Goal: Task Accomplishment & Management: Manage account settings

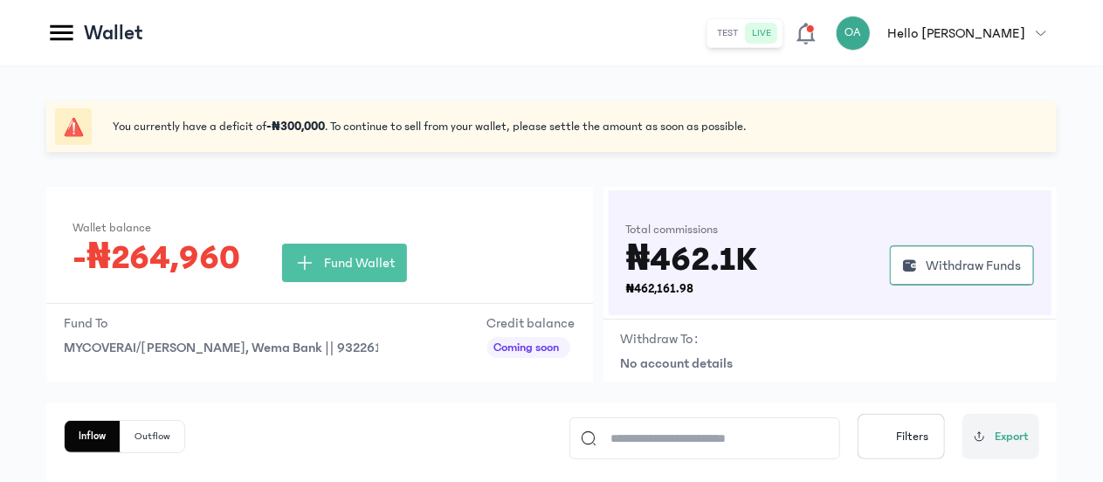
scroll to position [216, 0]
click at [63, 35] on icon at bounding box center [61, 32] width 31 height 31
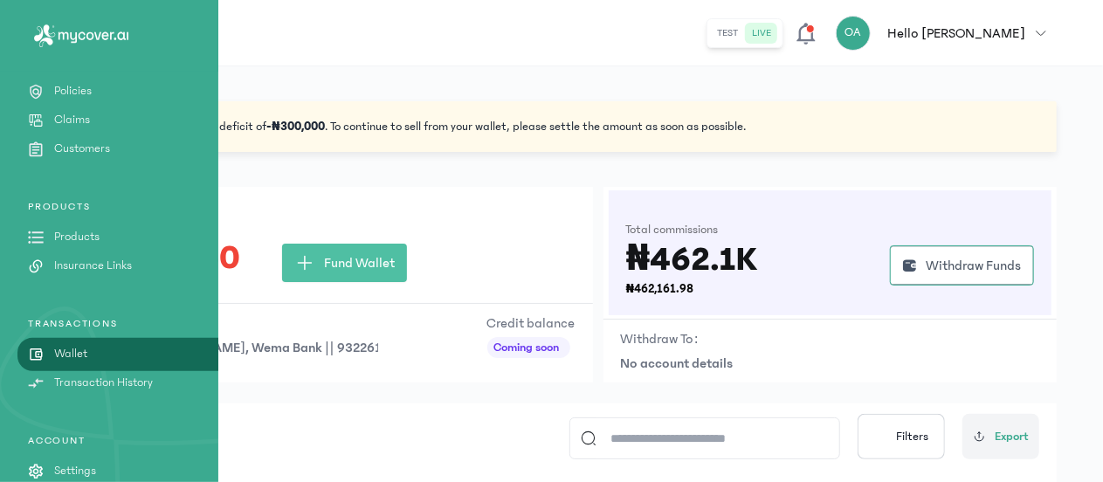
click at [128, 345] on link "Wallet" at bounding box center [109, 354] width 218 height 18
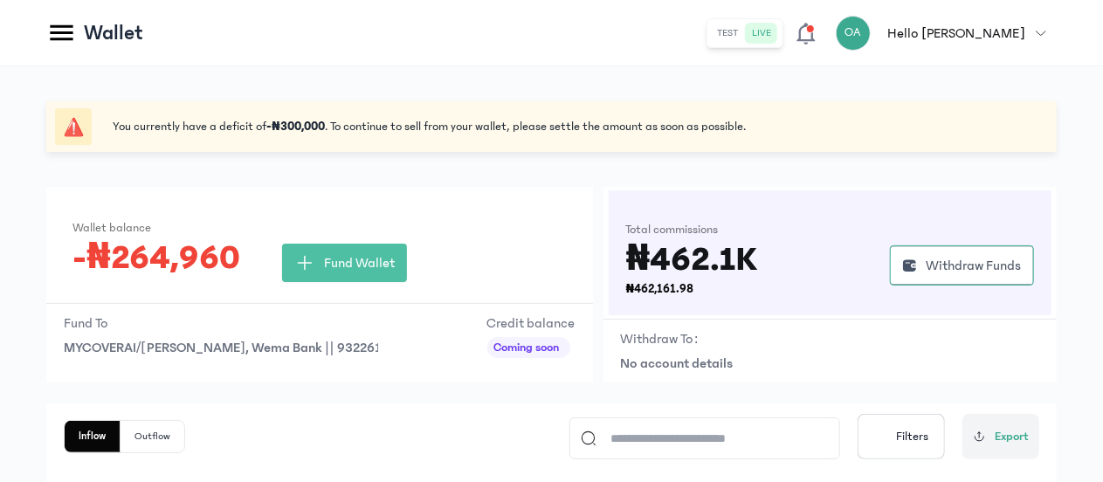
click at [66, 17] on icon at bounding box center [61, 32] width 31 height 31
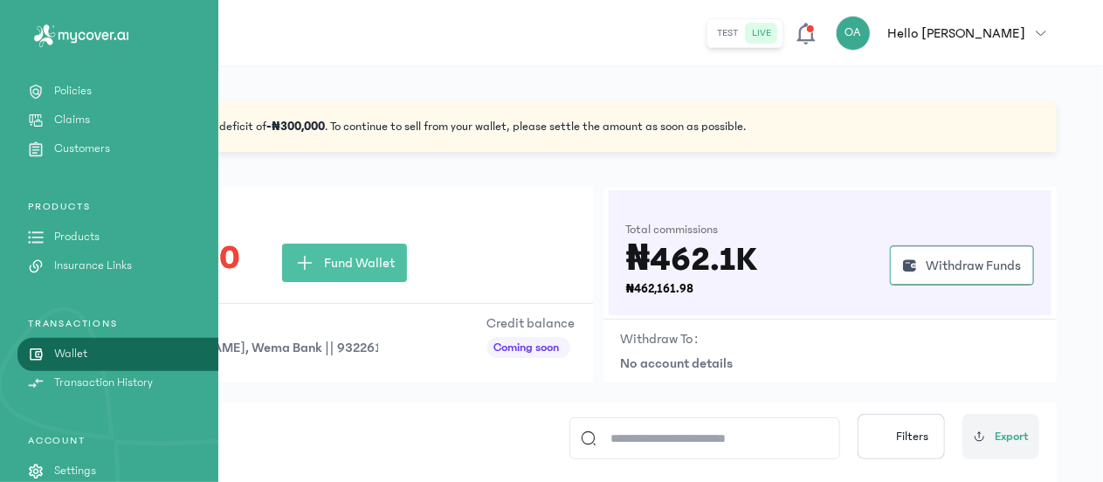
click at [96, 85] on link "Policies" at bounding box center [109, 91] width 218 height 18
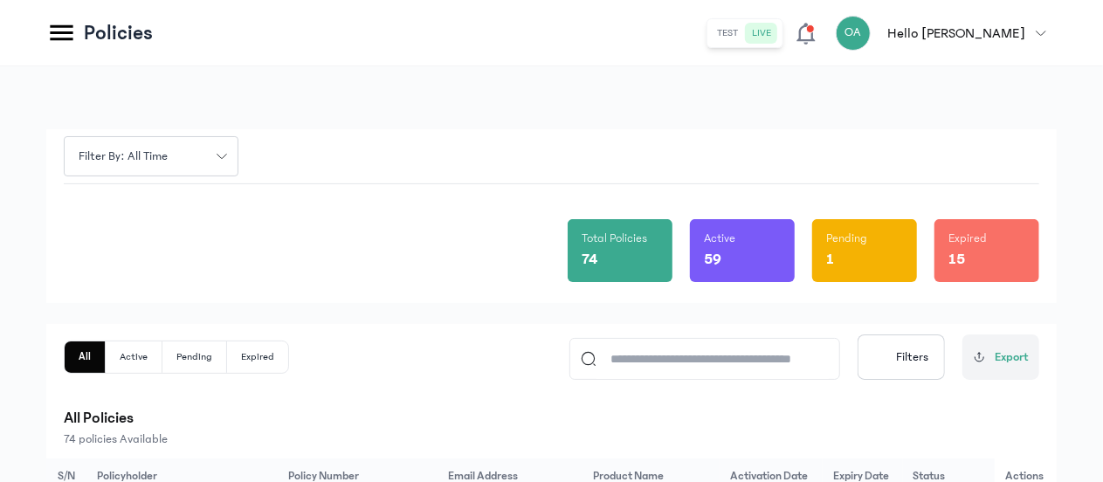
click at [58, 26] on icon at bounding box center [61, 33] width 23 height 16
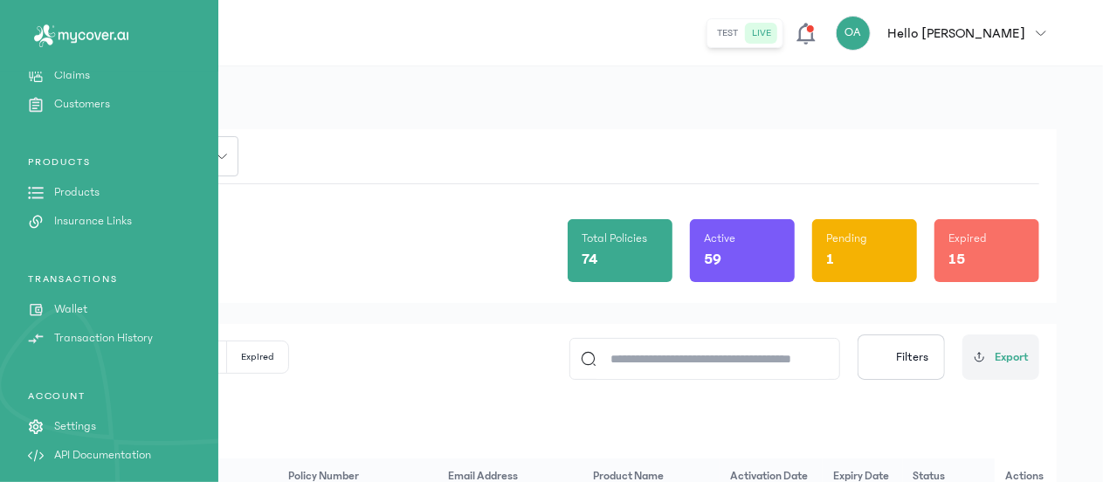
scroll to position [267, 0]
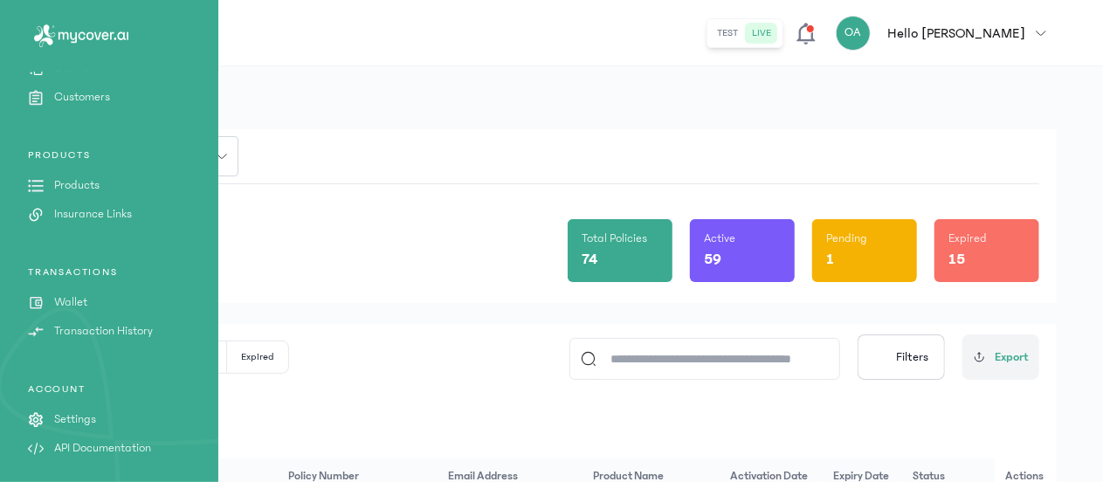
click at [104, 296] on link "Wallet" at bounding box center [109, 302] width 218 height 18
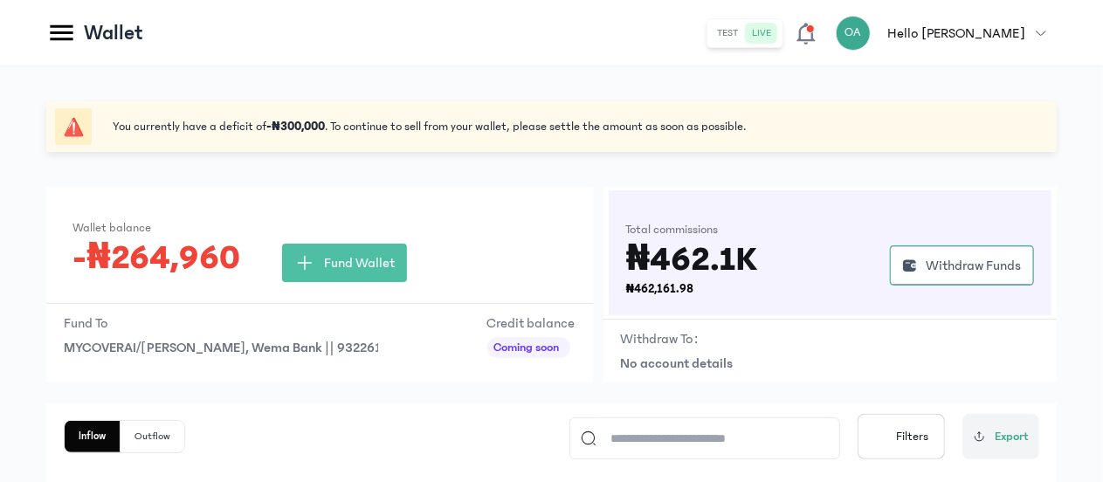
click at [68, 36] on icon at bounding box center [61, 32] width 31 height 31
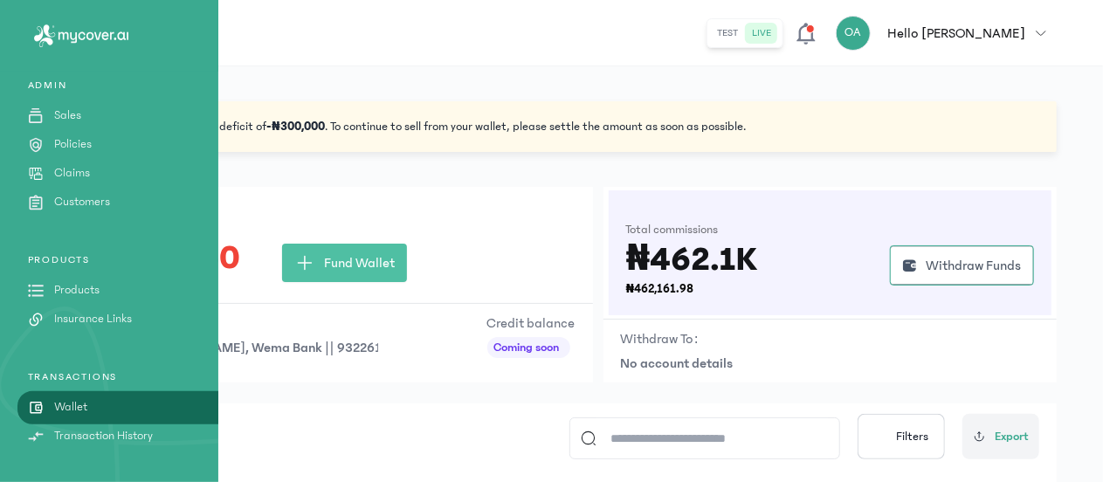
scroll to position [159, 0]
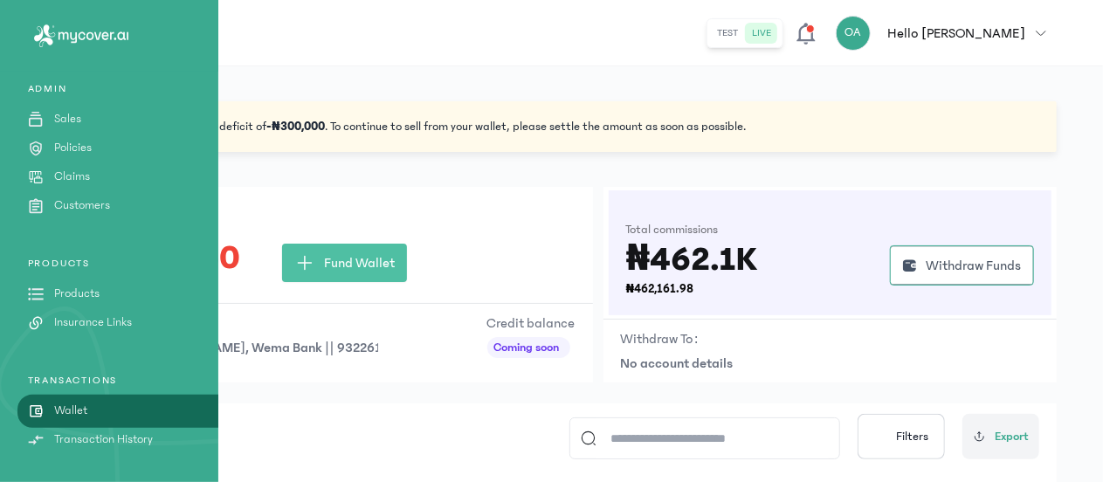
click at [82, 144] on p "Policies" at bounding box center [73, 148] width 38 height 18
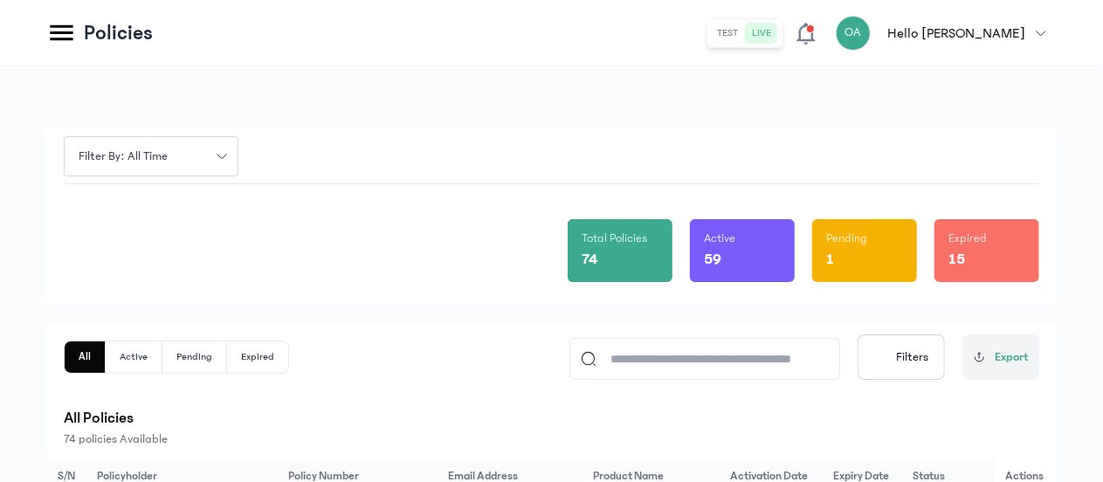
drag, startPoint x: 1101, startPoint y: 134, endPoint x: 1104, endPoint y: 164, distance: 30.7
click at [1102, 164] on html "MyCoverAi Get Started DASHBOARD Analytics ADMIN Sales Policies Claims Customers…" at bounding box center [551, 241] width 1103 height 482
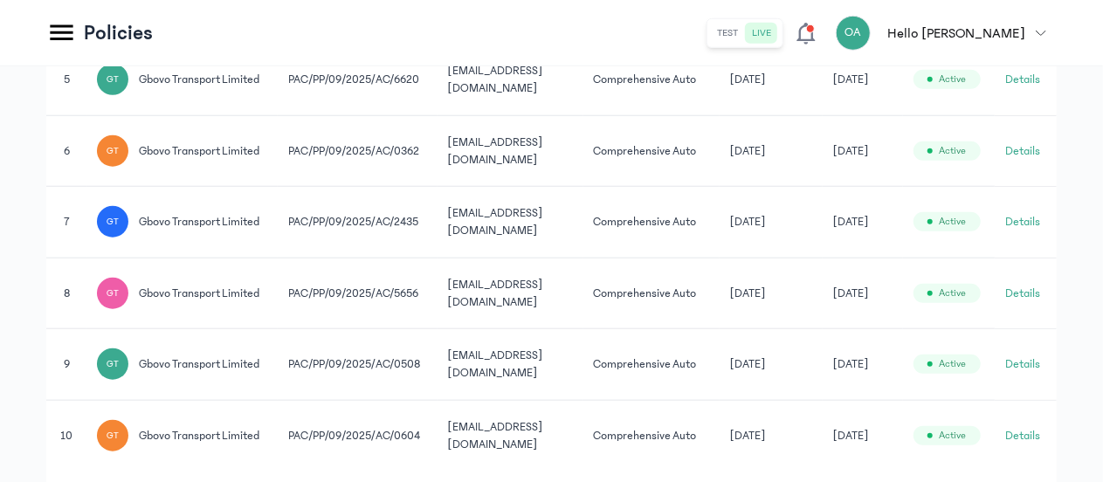
scroll to position [781, 0]
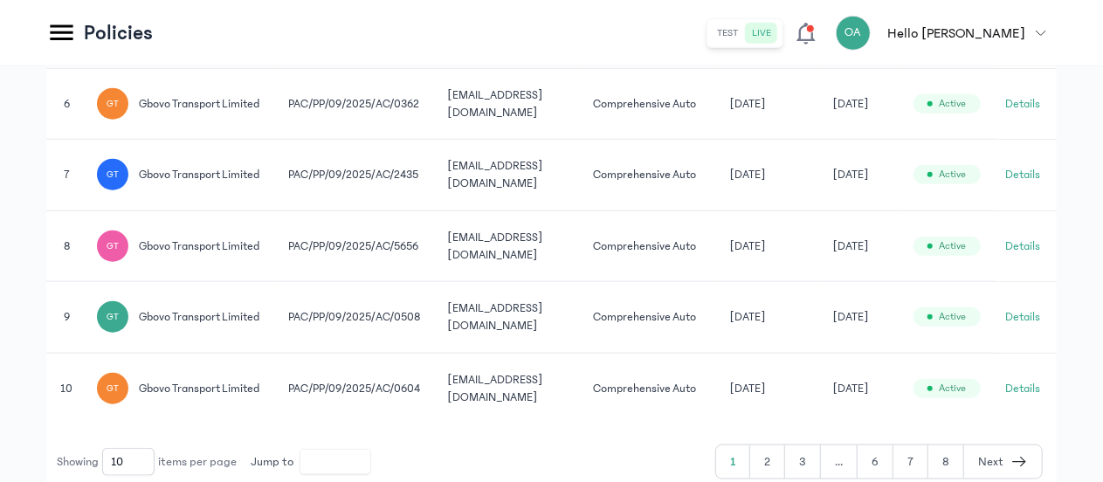
click at [886, 457] on button "6" at bounding box center [876, 461] width 36 height 33
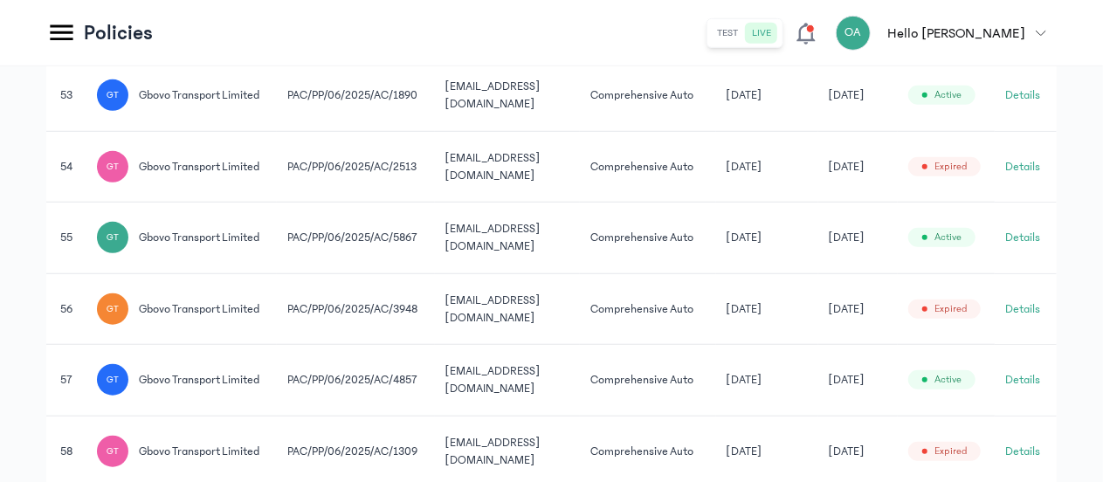
scroll to position [781, 0]
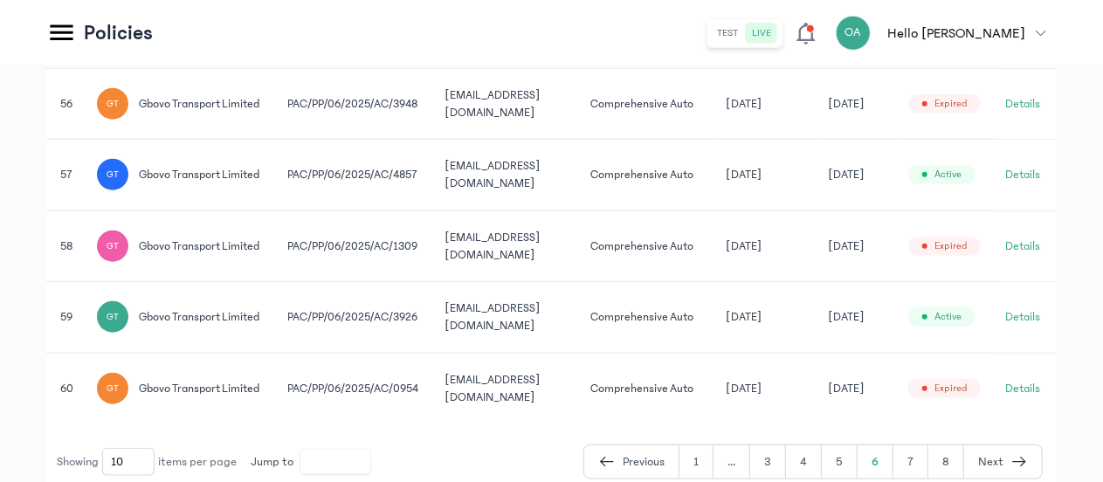
click at [945, 459] on button "8" at bounding box center [947, 461] width 36 height 33
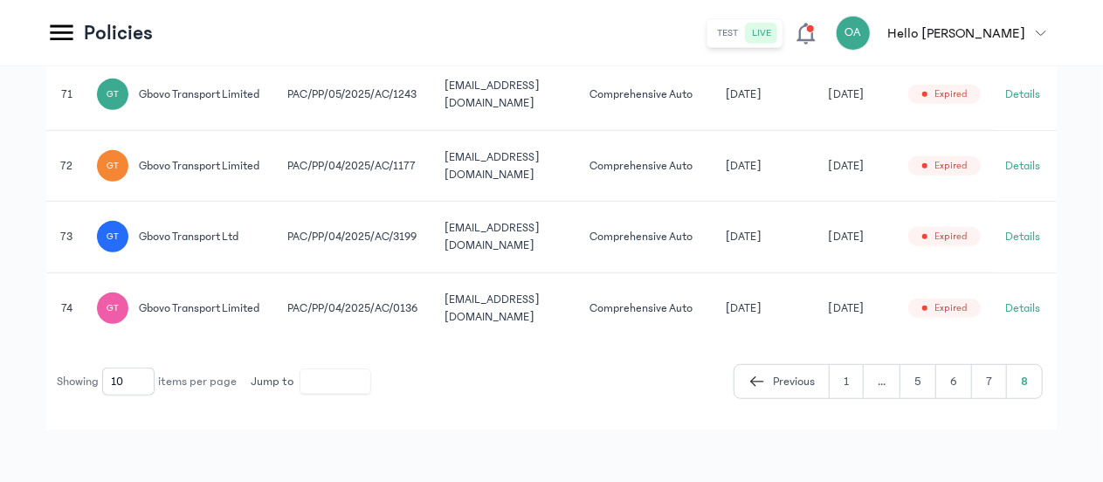
scroll to position [437, 0]
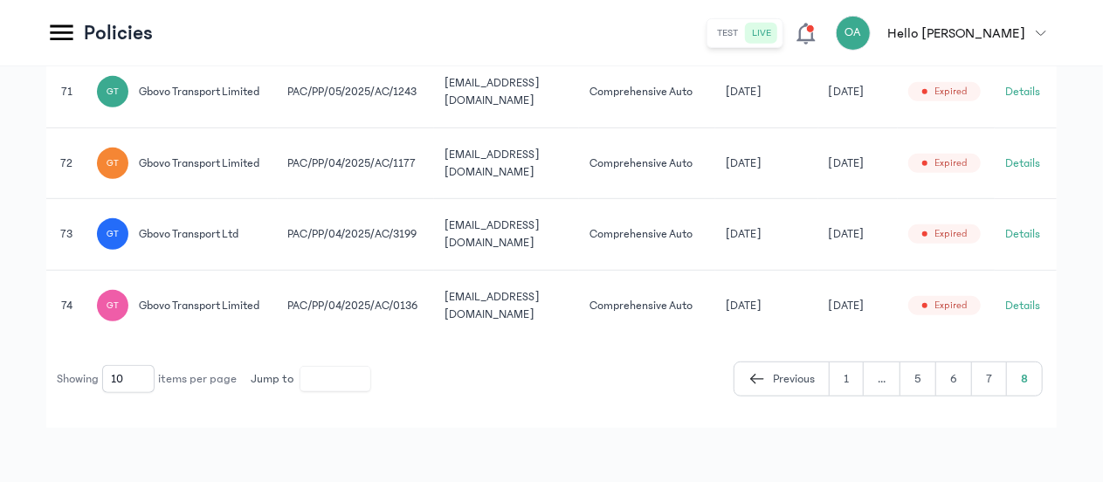
click at [1032, 303] on button "Details" at bounding box center [1022, 305] width 35 height 17
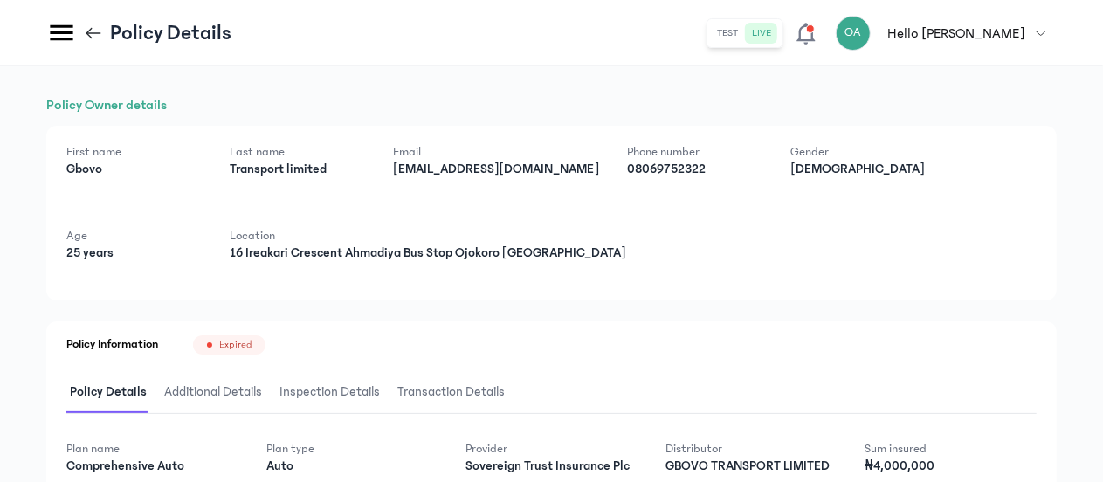
click at [900, 268] on div "First name [PERSON_NAME] Last name Transport limited Email [EMAIL_ADDRESS][DOMA…" at bounding box center [551, 213] width 1011 height 175
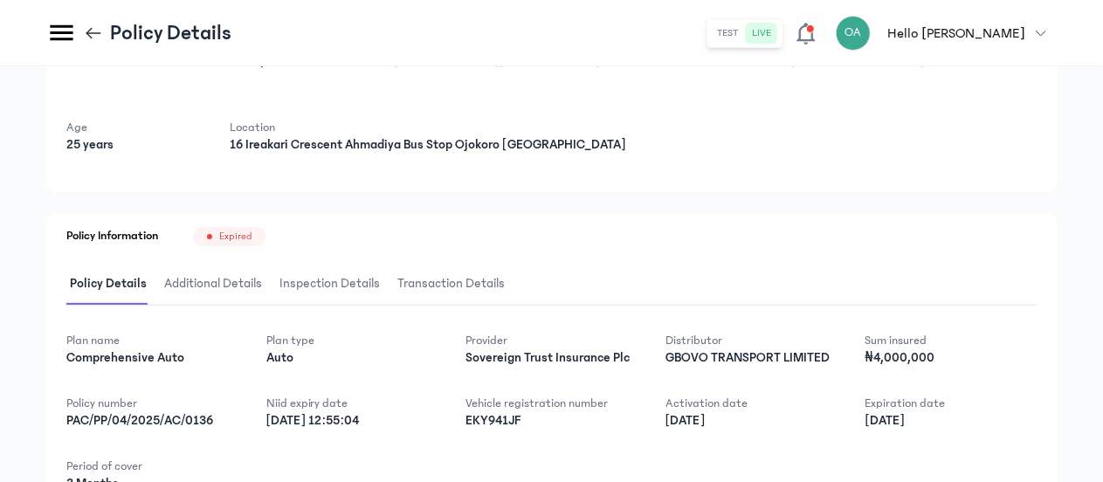
scroll to position [140, 0]
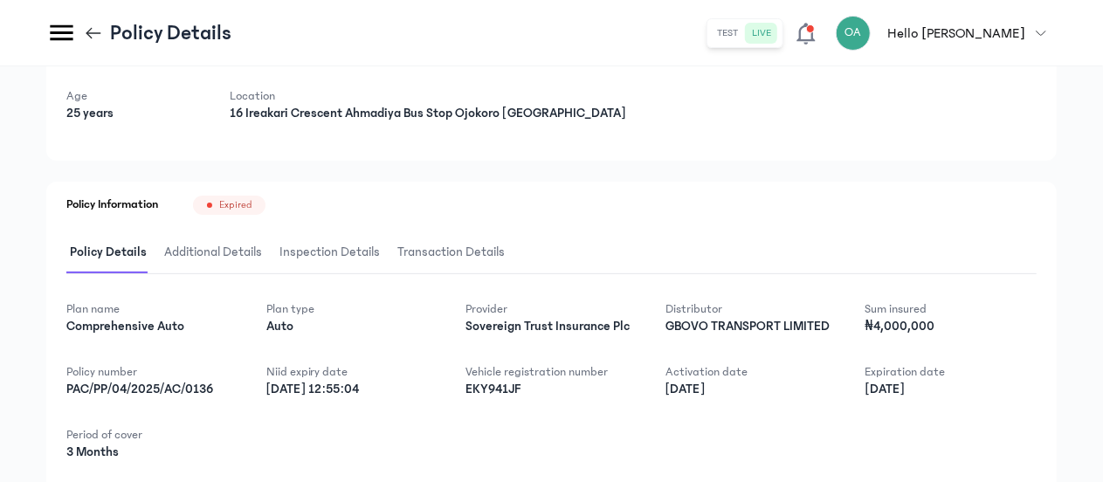
click at [87, 29] on icon at bounding box center [93, 33] width 19 height 19
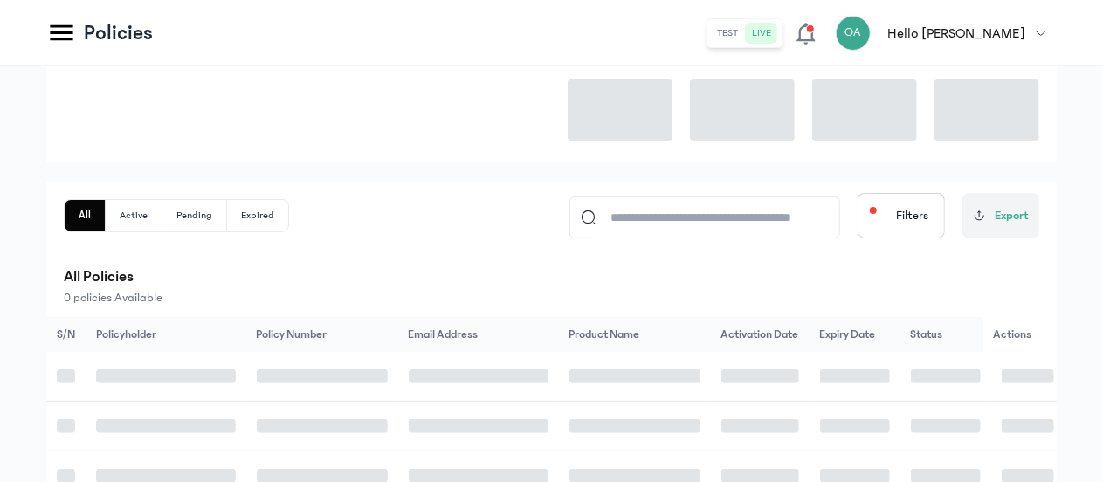
scroll to position [437, 0]
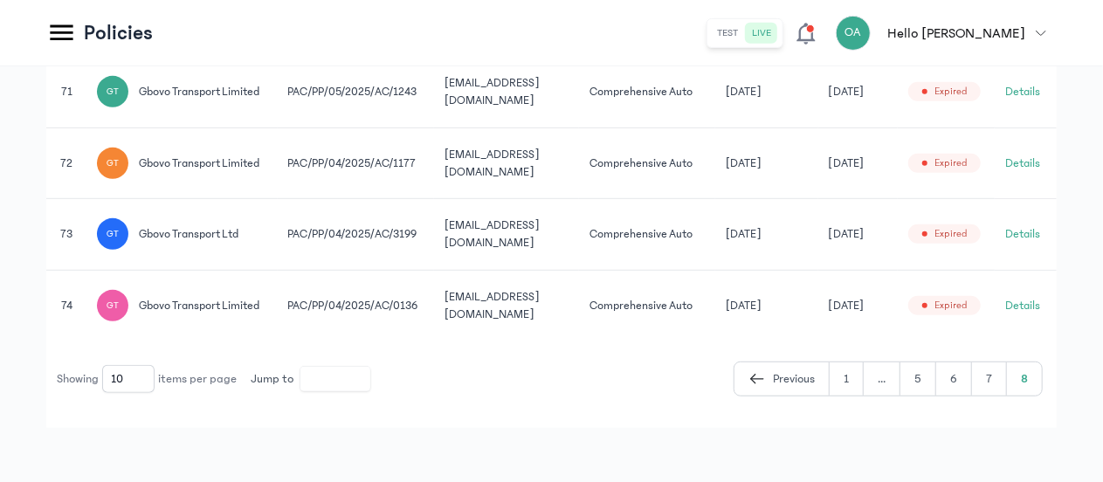
click at [1029, 238] on button "Details" at bounding box center [1022, 233] width 35 height 17
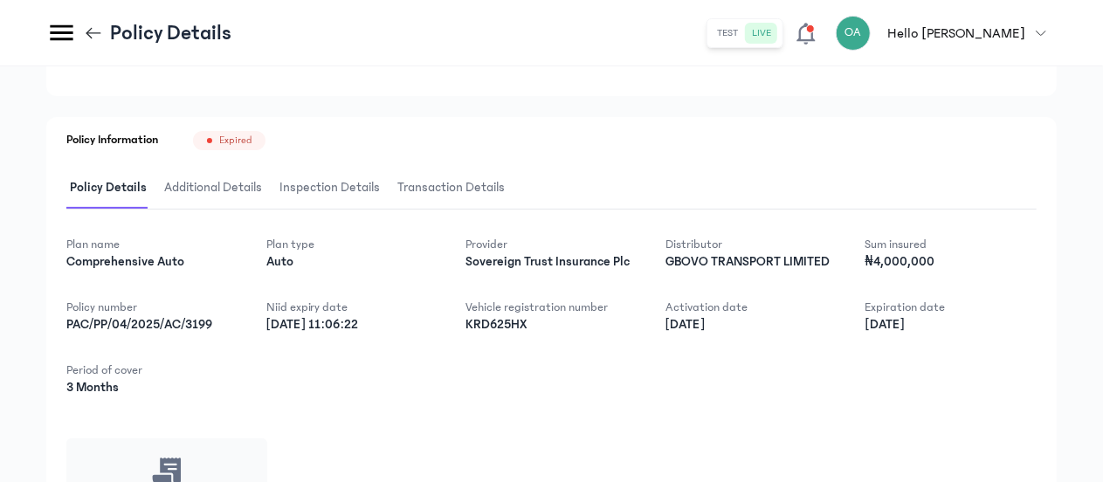
scroll to position [210, 0]
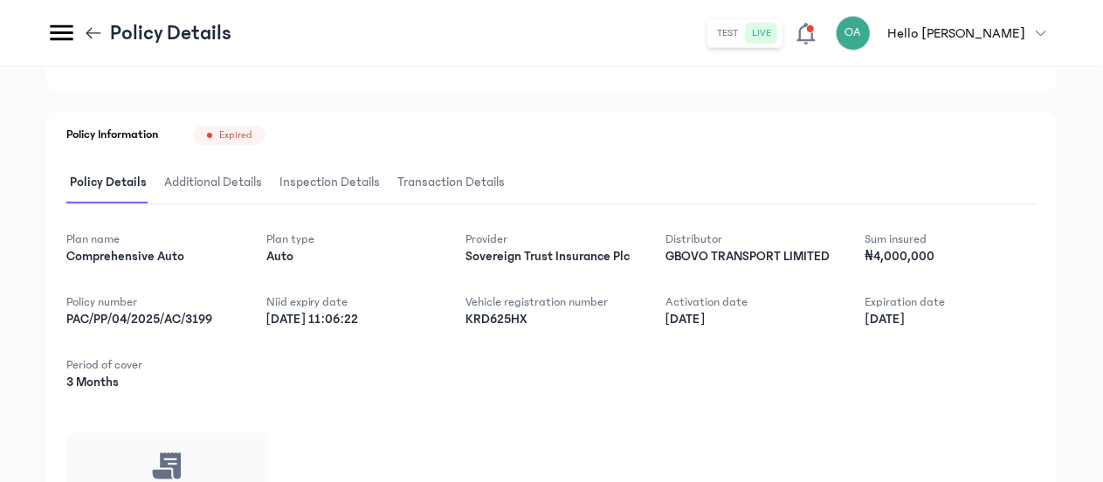
click at [95, 31] on icon at bounding box center [93, 33] width 19 height 19
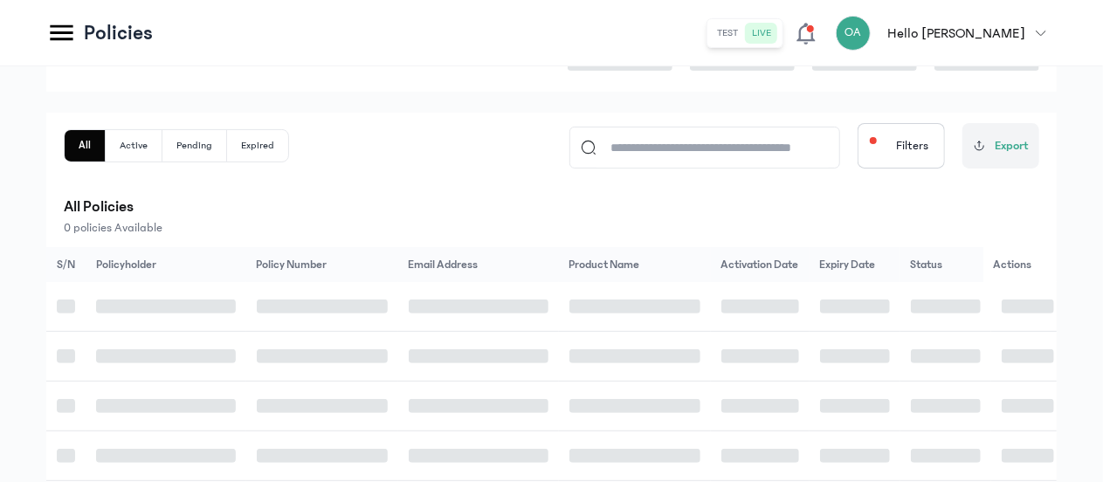
scroll to position [437, 0]
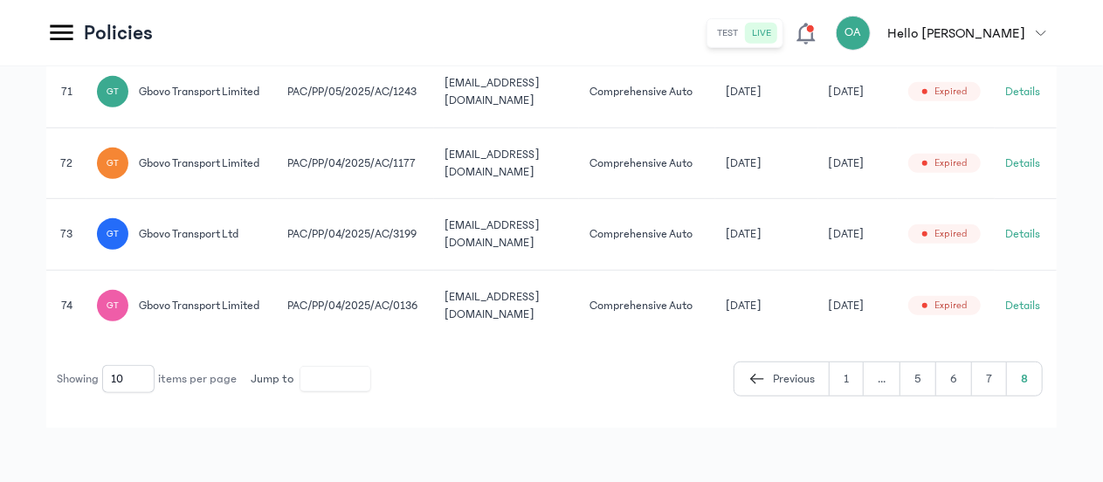
click at [1028, 162] on button "Details" at bounding box center [1022, 163] width 35 height 17
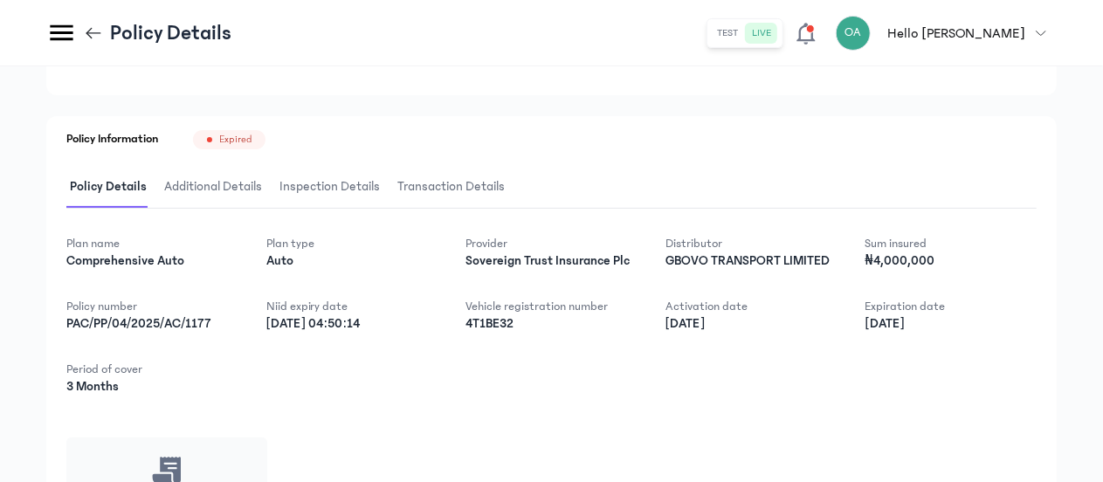
scroll to position [210, 0]
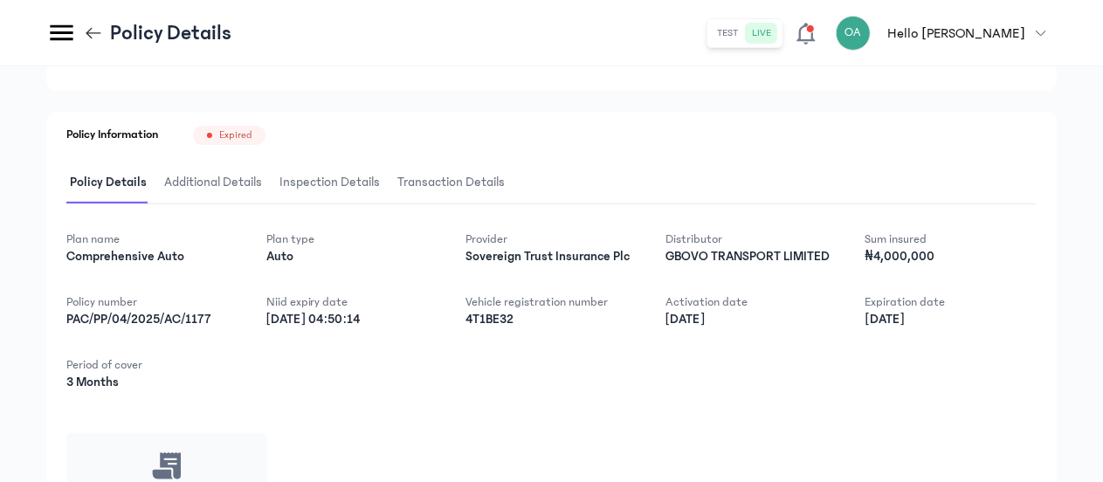
click at [91, 30] on icon at bounding box center [93, 33] width 19 height 19
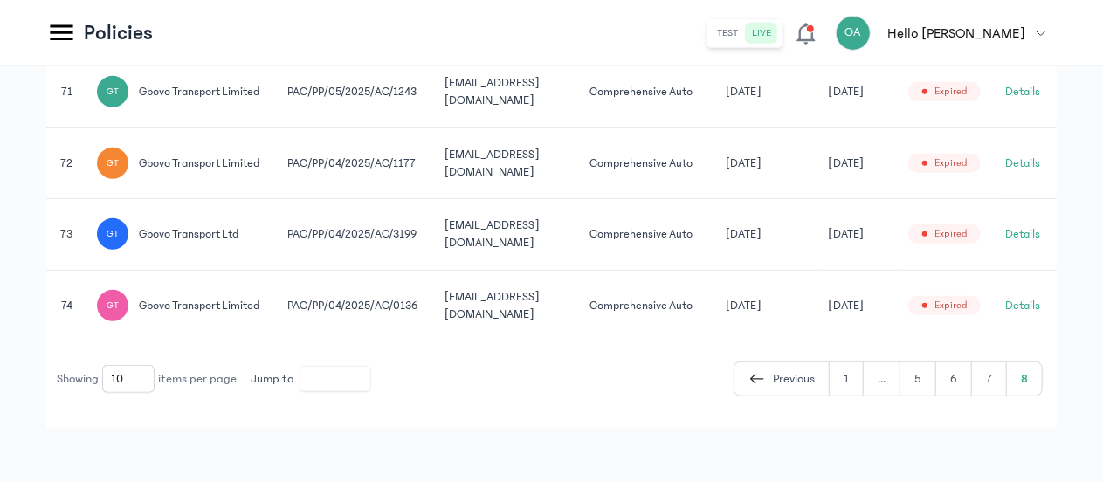
click at [1027, 131] on td "Details" at bounding box center [1026, 164] width 62 height 72
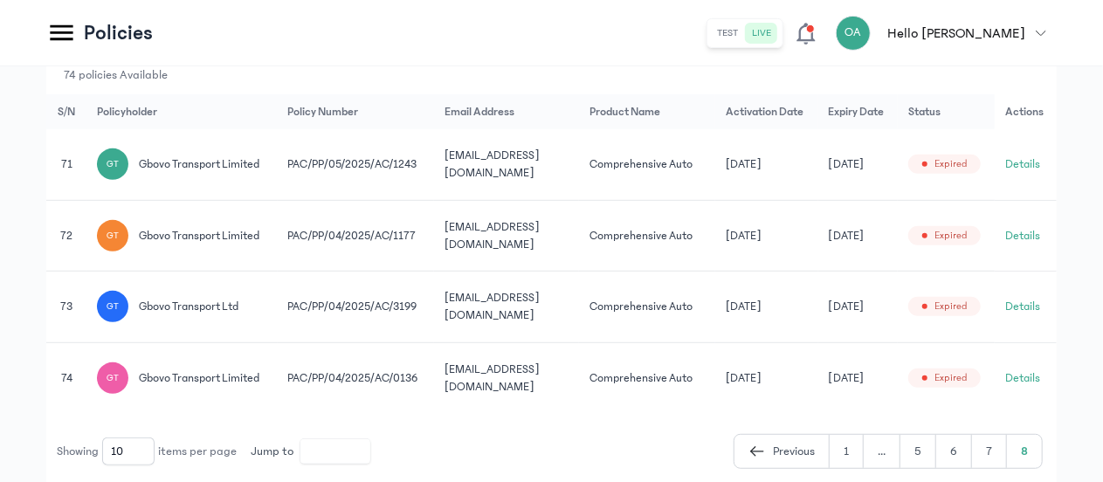
scroll to position [332, 0]
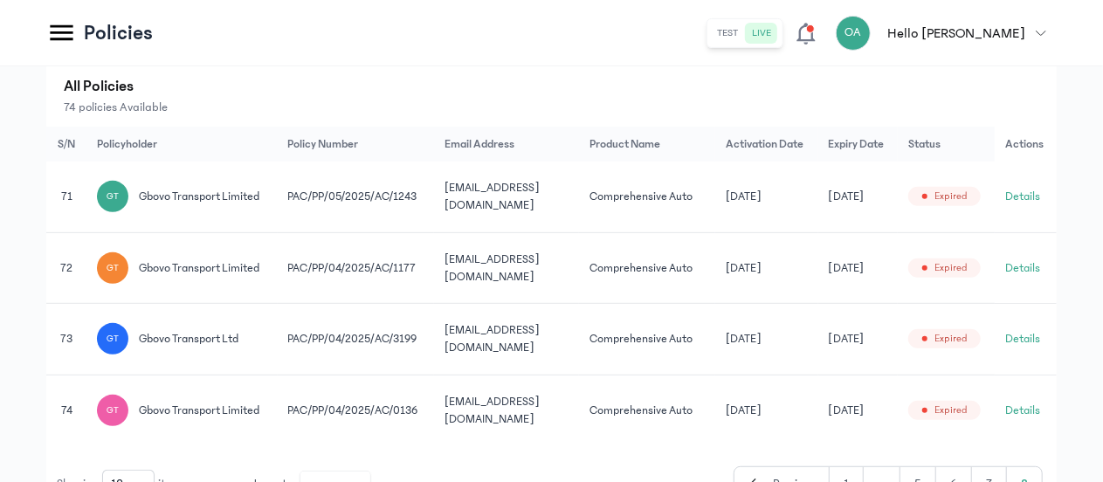
click at [1038, 192] on button "Details" at bounding box center [1022, 196] width 35 height 17
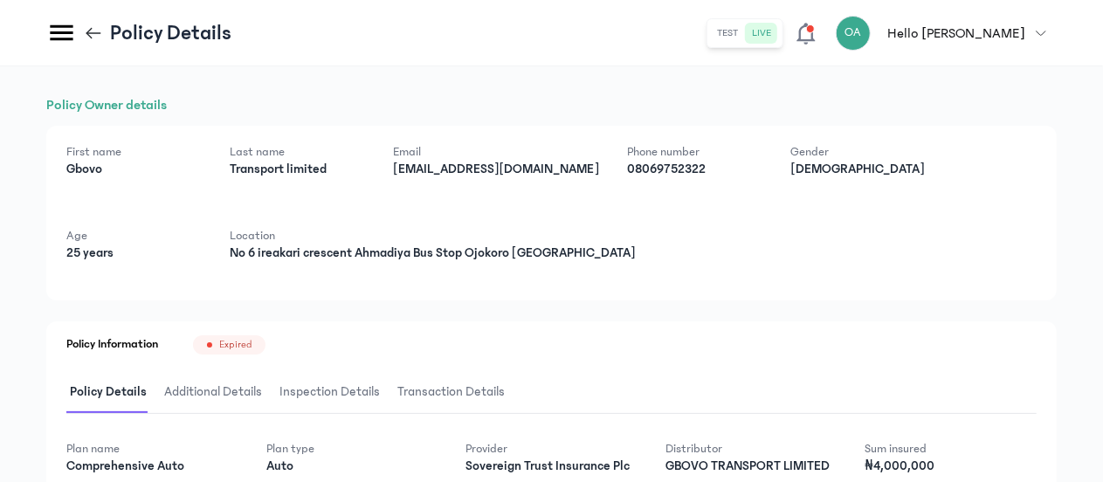
click at [873, 239] on div "First name [PERSON_NAME] Last name Transport limited Email [EMAIL_ADDRESS][DOMA…" at bounding box center [551, 213] width 1011 height 175
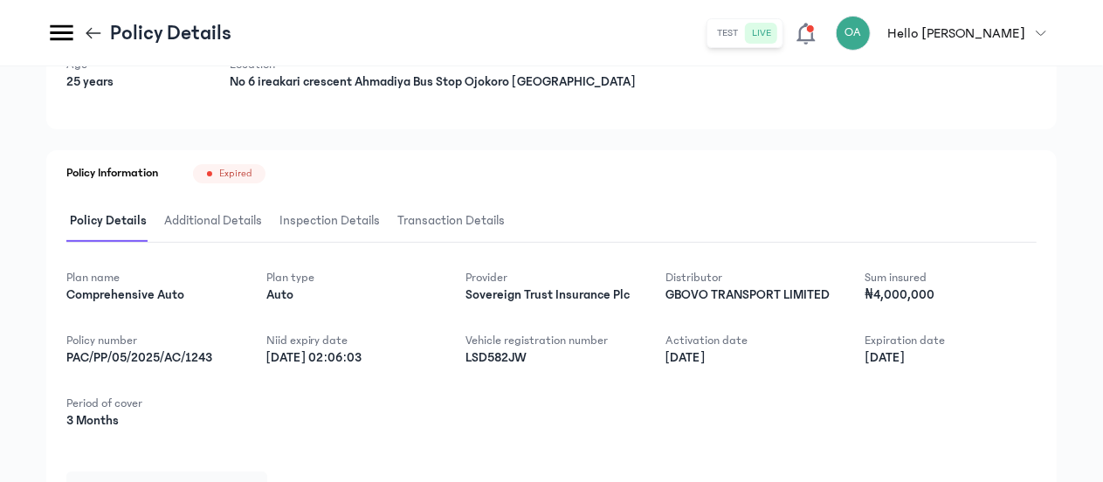
scroll to position [175, 0]
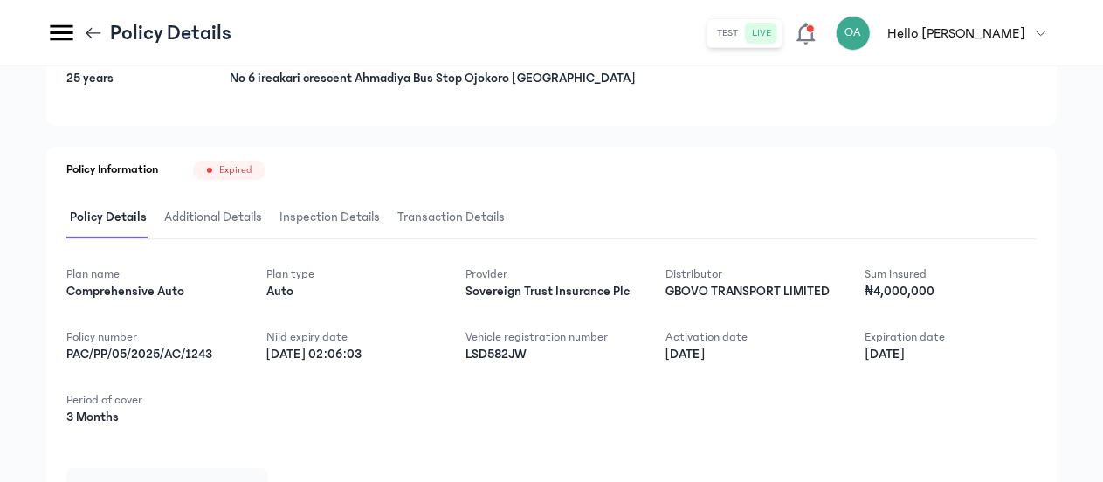
click at [92, 36] on icon at bounding box center [93, 33] width 19 height 19
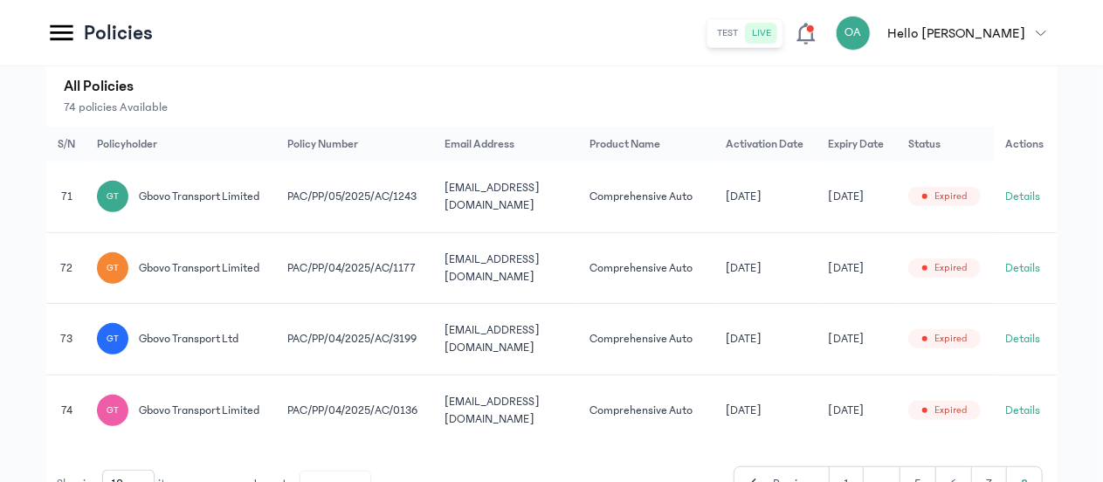
scroll to position [334, 0]
click at [996, 469] on button "7" at bounding box center [989, 482] width 35 height 33
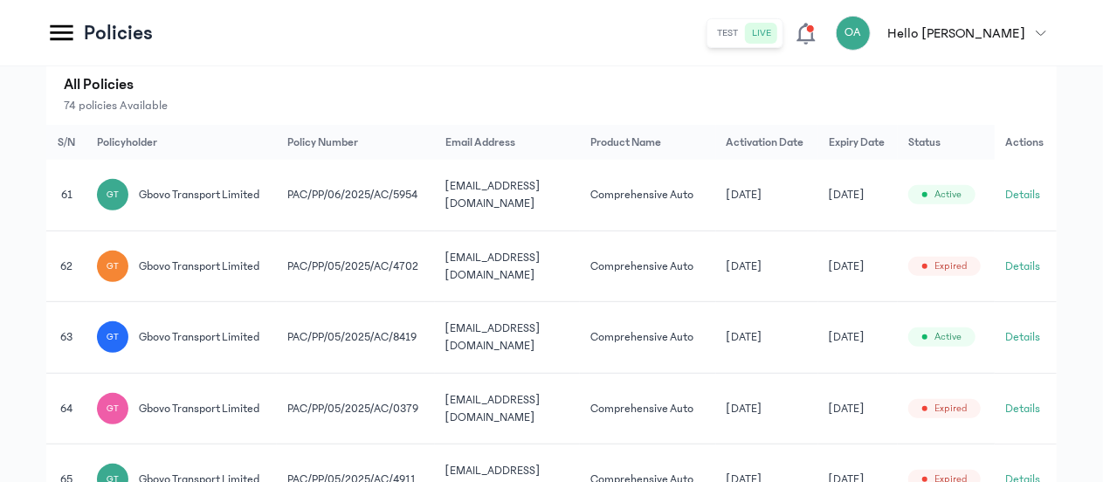
click at [1074, 317] on div "Filter by: all time Total Policies 74 Active 59 Pending 1 Expired 15 All Active…" at bounding box center [551, 373] width 1103 height 1281
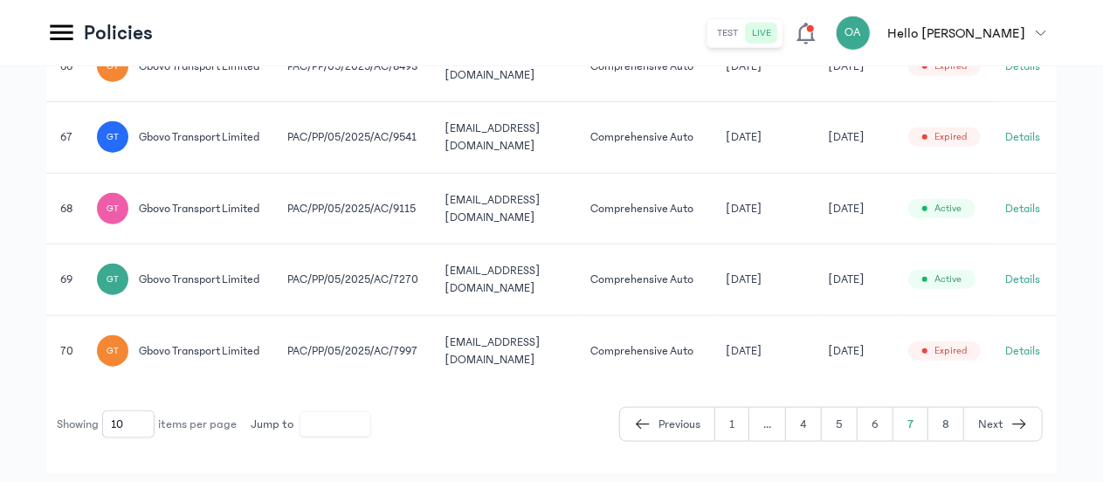
scroll to position [823, 0]
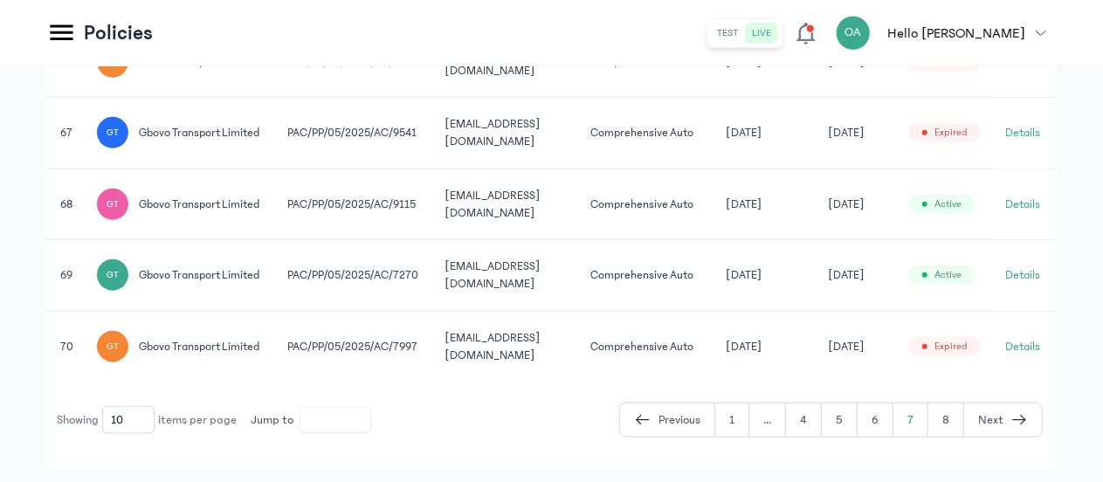
click at [58, 30] on icon at bounding box center [61, 32] width 31 height 31
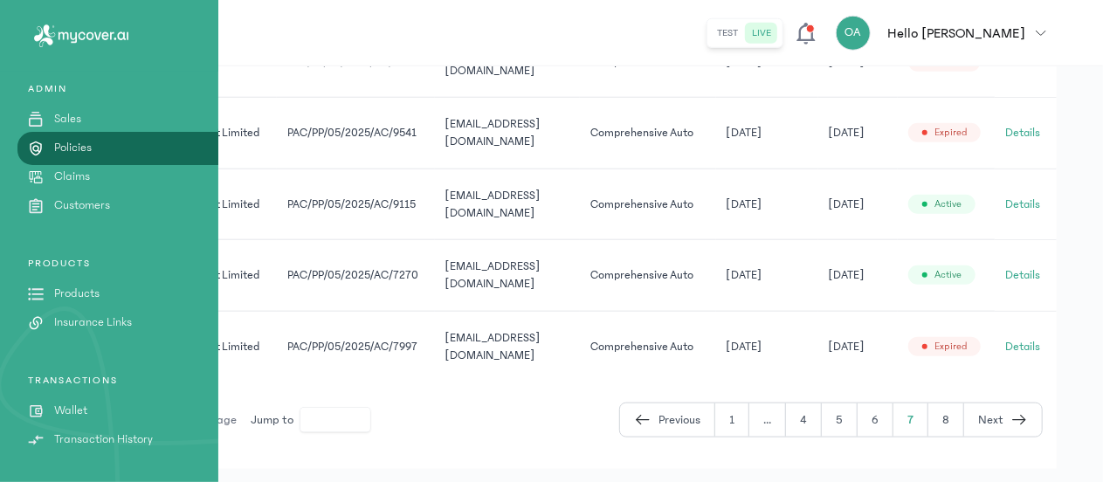
click at [94, 398] on div "TRANSACTIONS Wallet Transaction History" at bounding box center [109, 411] width 218 height 75
click at [68, 410] on p "Wallet" at bounding box center [70, 411] width 33 height 18
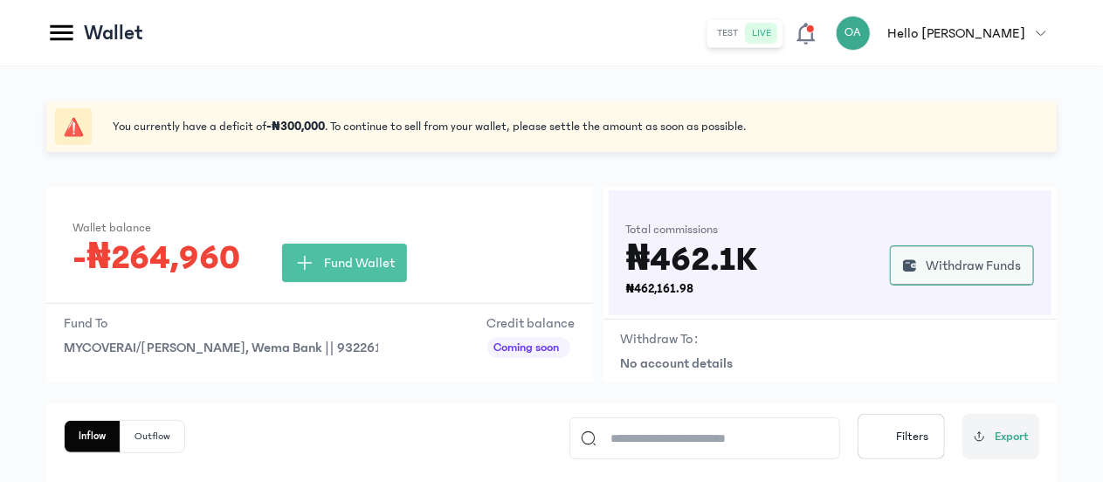
click at [938, 273] on span "Withdraw Funds" at bounding box center [973, 265] width 95 height 21
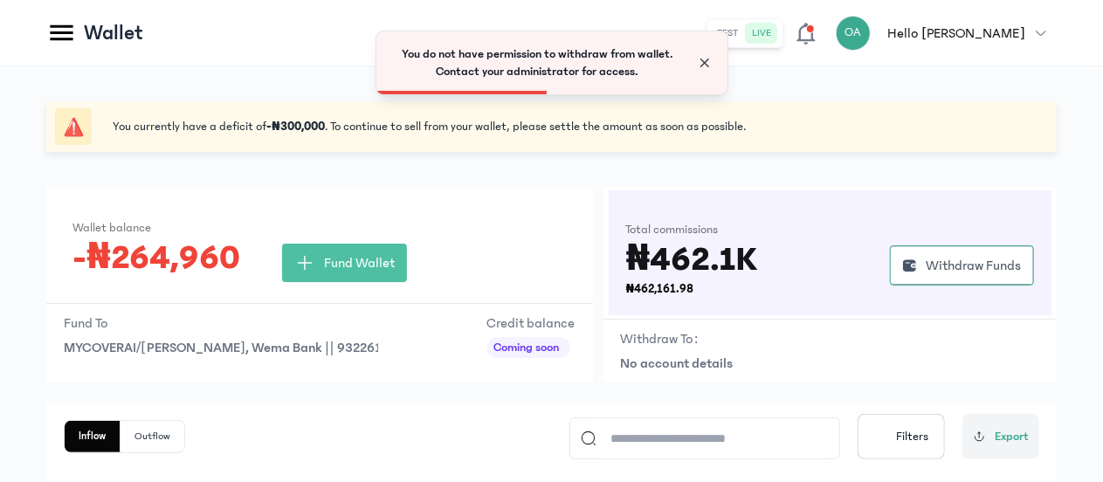
drag, startPoint x: 723, startPoint y: 55, endPoint x: 705, endPoint y: 60, distance: 19.1
click at [705, 60] on div "You do not have permission to withdraw from wallet. Contact your administrator …" at bounding box center [551, 62] width 351 height 63
click at [705, 60] on span "Close" at bounding box center [704, 62] width 17 height 17
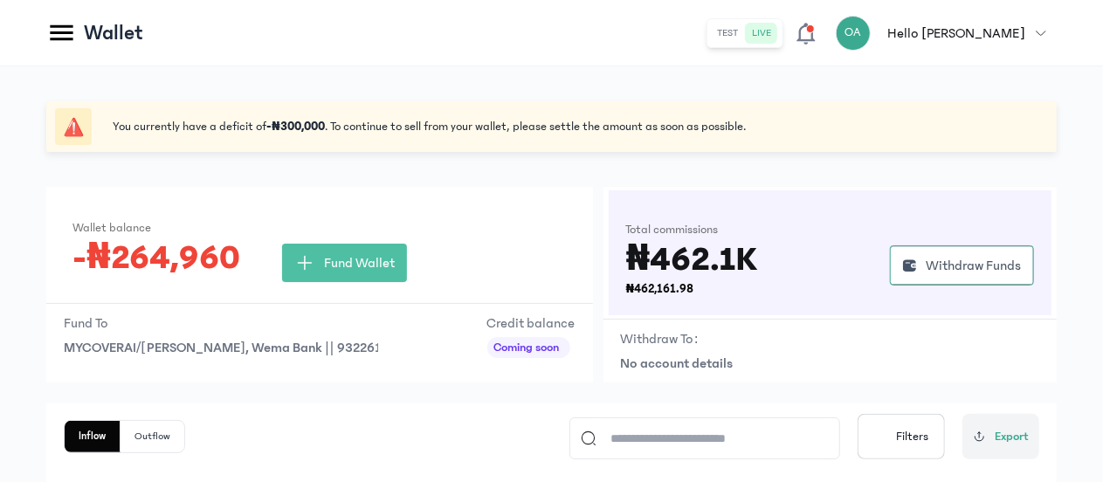
click at [52, 21] on icon at bounding box center [61, 32] width 31 height 31
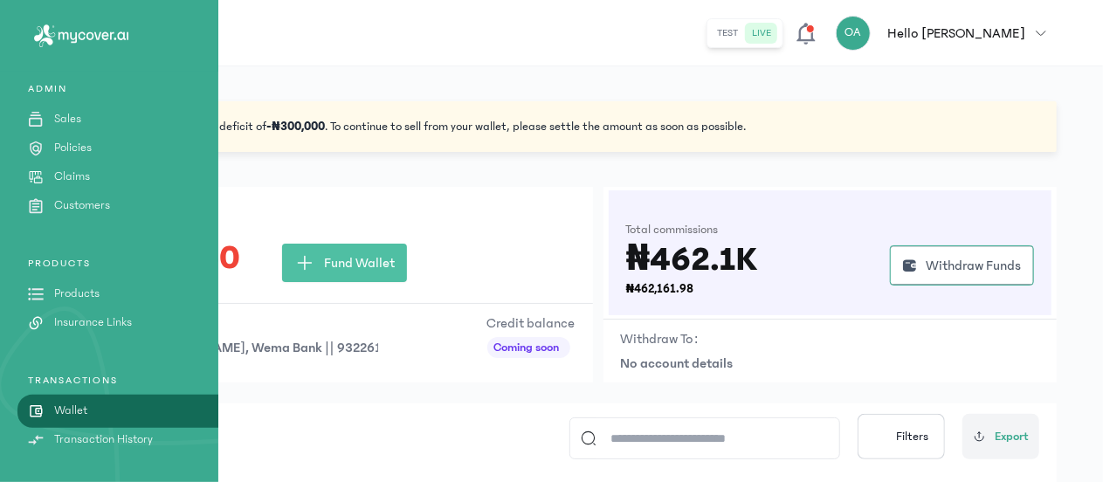
click at [88, 144] on p "Policies" at bounding box center [73, 148] width 38 height 18
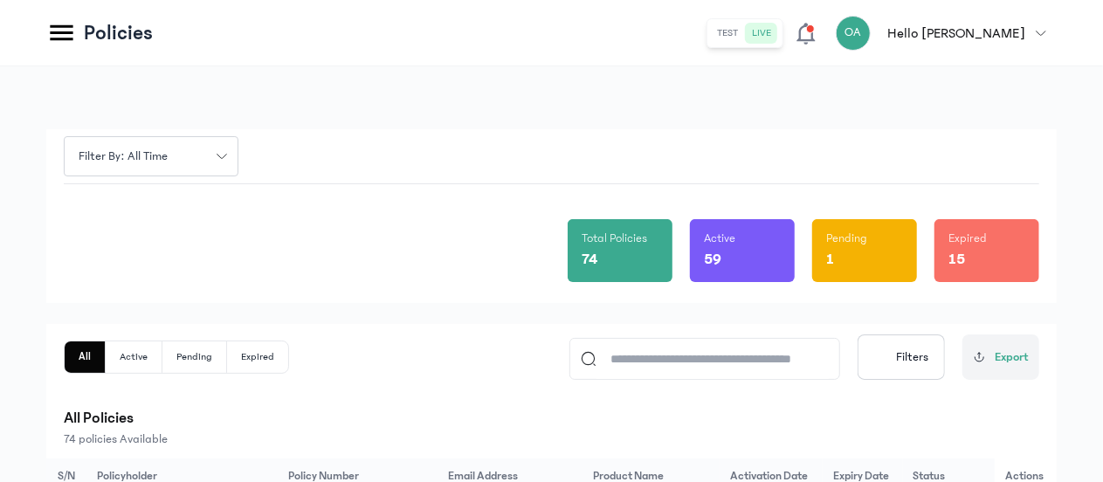
click at [845, 260] on div "1" at bounding box center [864, 259] width 77 height 24
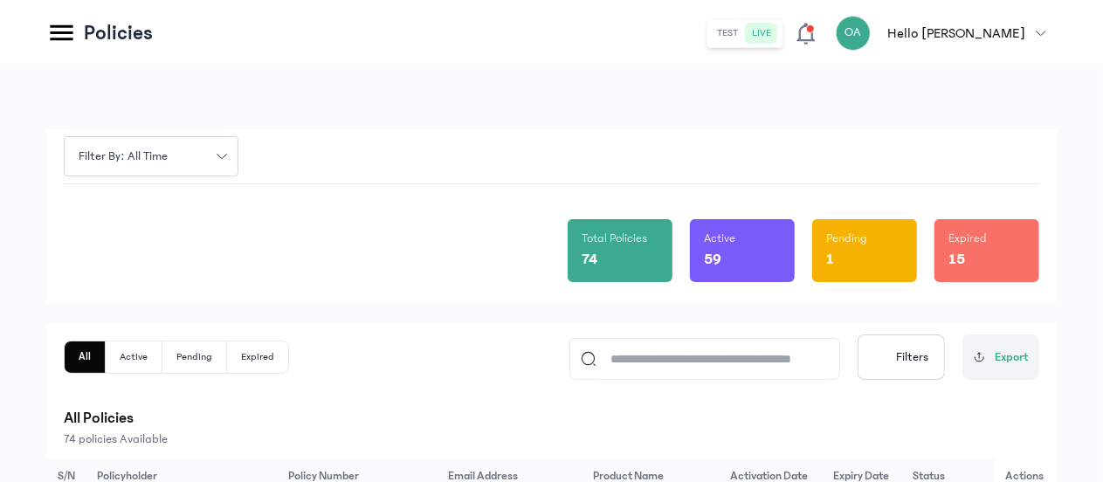
click at [845, 260] on div "1" at bounding box center [864, 259] width 77 height 24
click at [861, 249] on div "1" at bounding box center [864, 259] width 77 height 24
click at [973, 254] on div "15" at bounding box center [987, 259] width 77 height 24
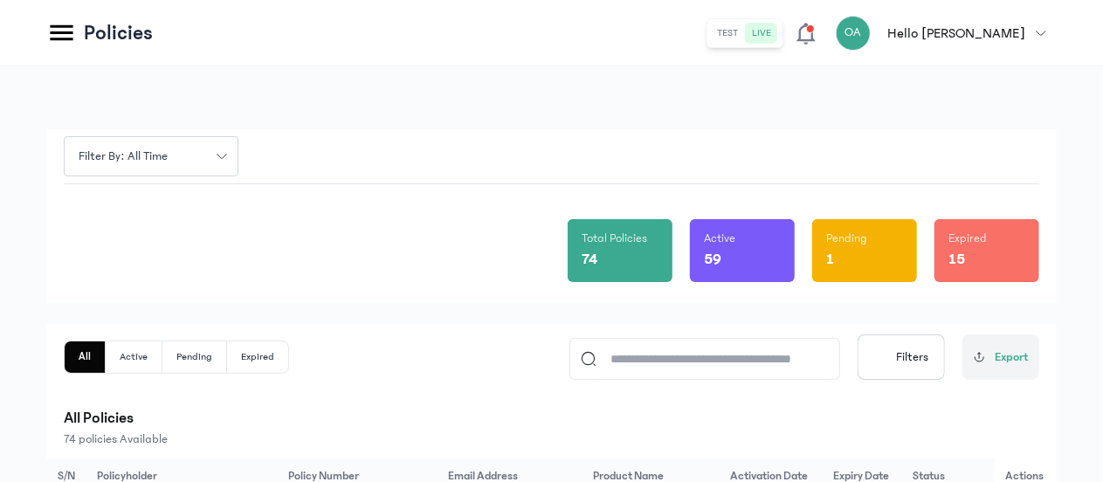
click at [878, 259] on div "1" at bounding box center [864, 259] width 77 height 24
click at [210, 349] on button "Pending" at bounding box center [194, 357] width 65 height 31
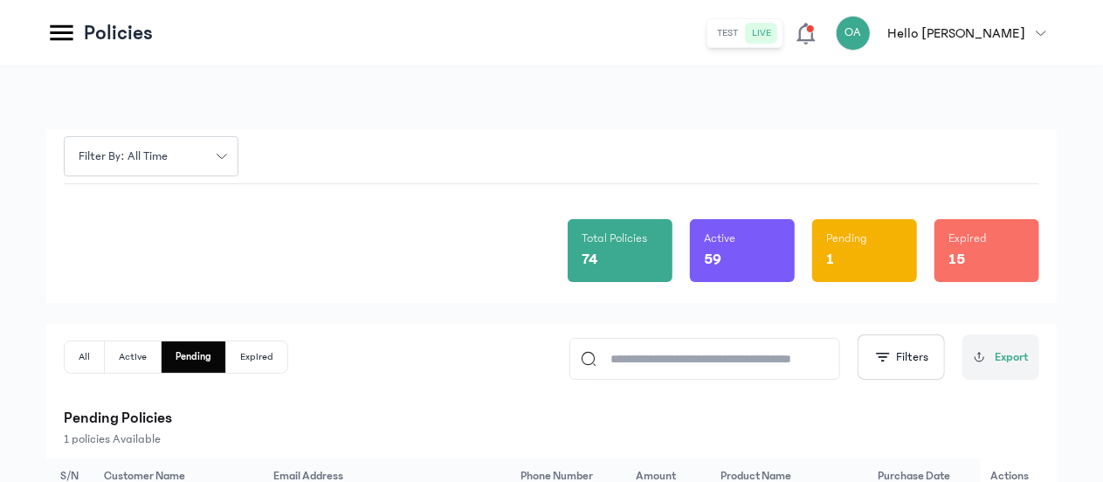
click at [1039, 322] on div "Filter by: all time Total Policies 74 Active 59 Pending 1 Expired 15 All Active…" at bounding box center [551, 349] width 1011 height 441
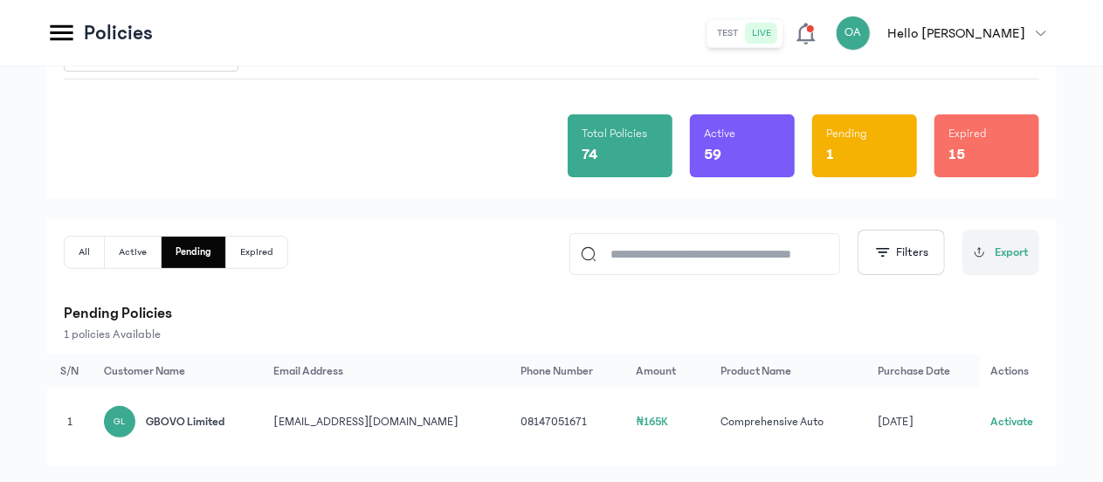
scroll to position [140, 0]
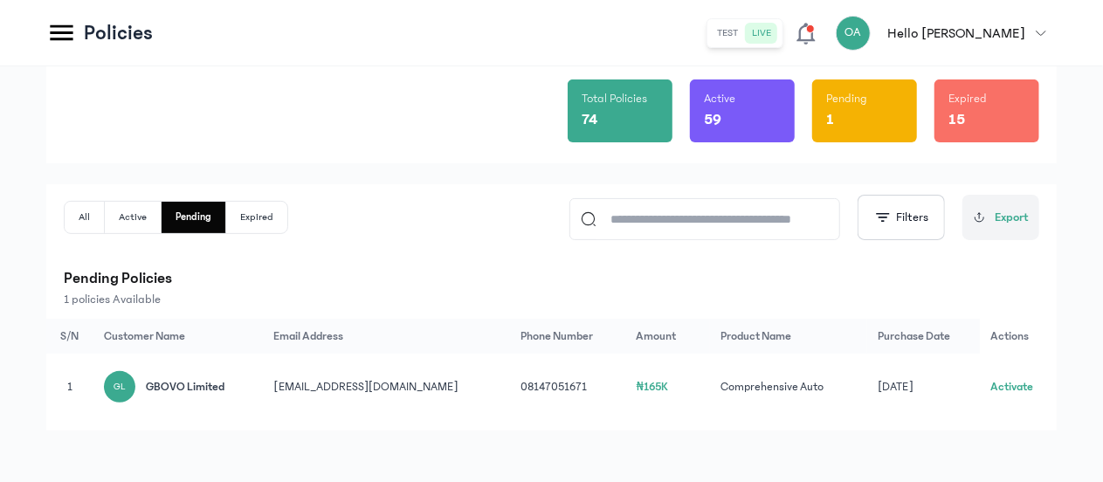
click at [1005, 378] on button "Activate" at bounding box center [1012, 386] width 43 height 17
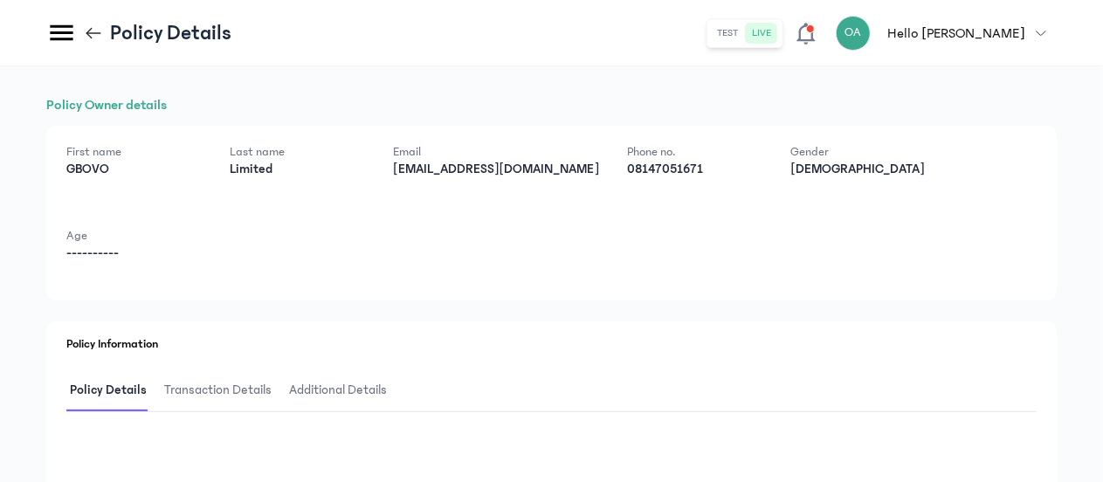
click at [682, 321] on div "Policy Owner details First name GBOVO Last name Limited Email gbovoinsurance@gm…" at bounding box center [551, 462] width 1011 height 736
click at [533, 312] on div "Policy Owner details First name GBOVO Last name Limited Email gbovoinsurance@gm…" at bounding box center [551, 462] width 1011 height 736
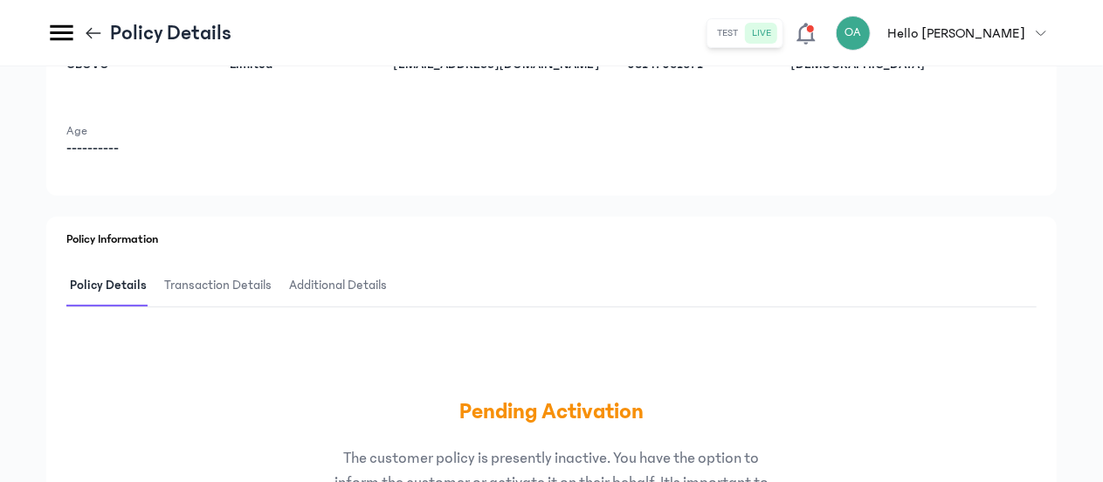
scroll to position [140, 0]
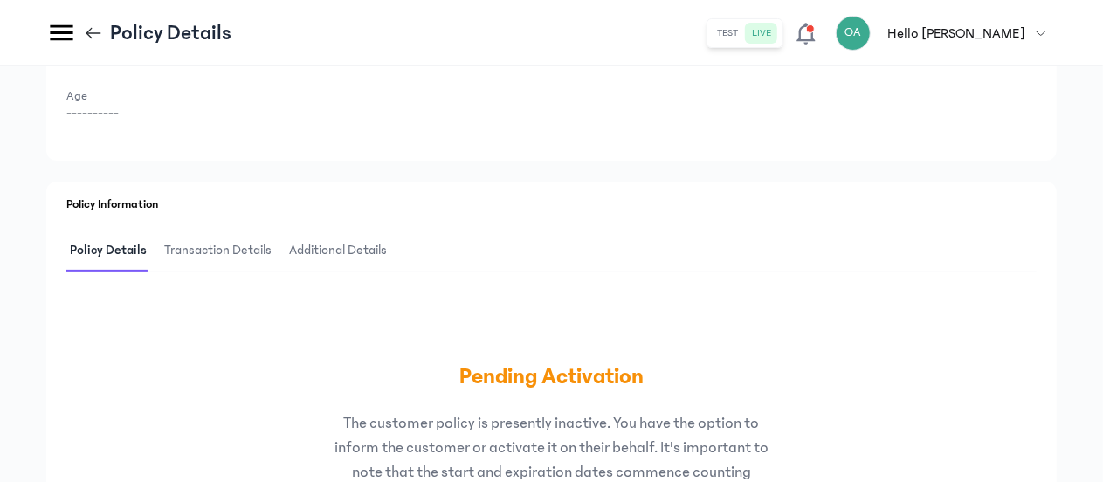
click at [248, 178] on div "Policy Owner details First name GBOVO Last name Limited Email gbovoinsurance@gm…" at bounding box center [551, 323] width 1011 height 736
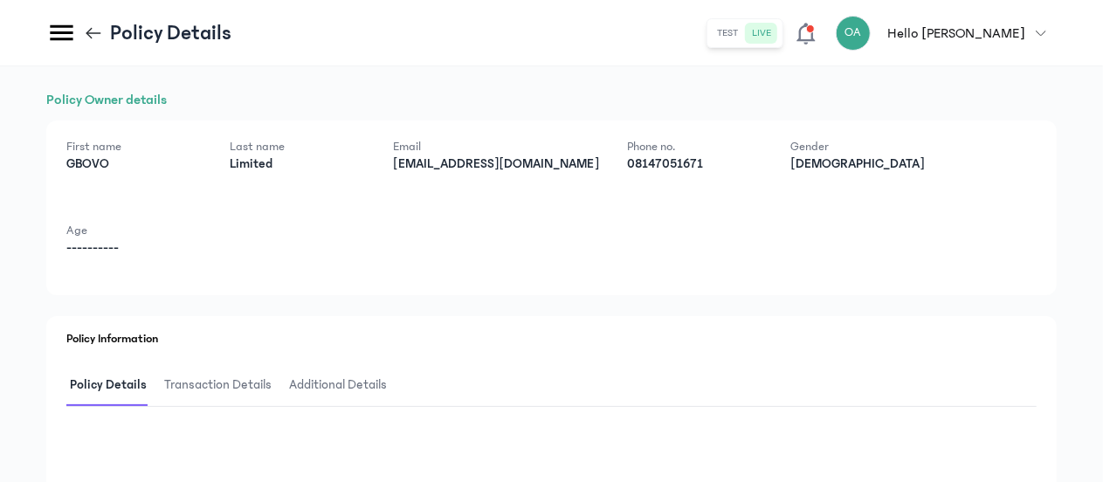
scroll to position [0, 0]
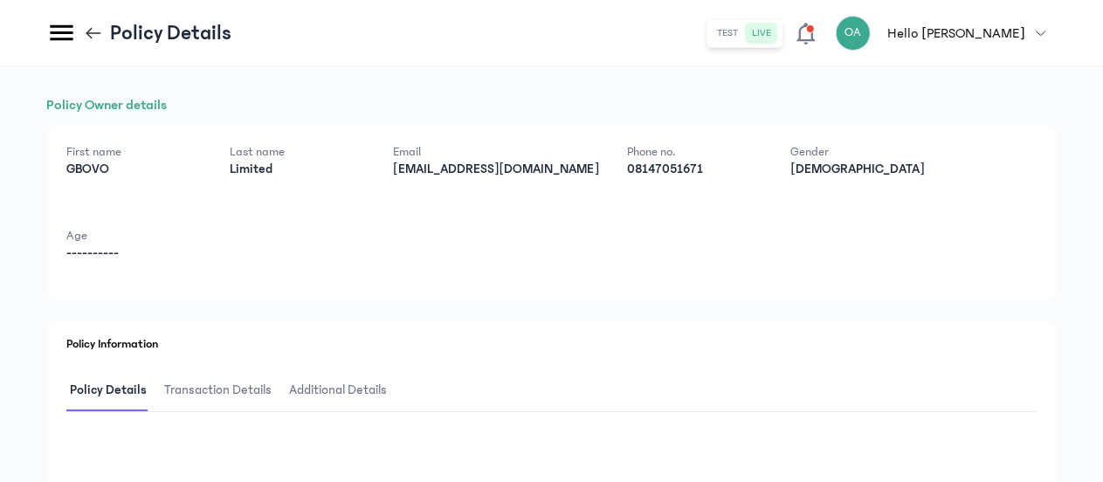
click at [93, 28] on icon at bounding box center [93, 33] width 19 height 19
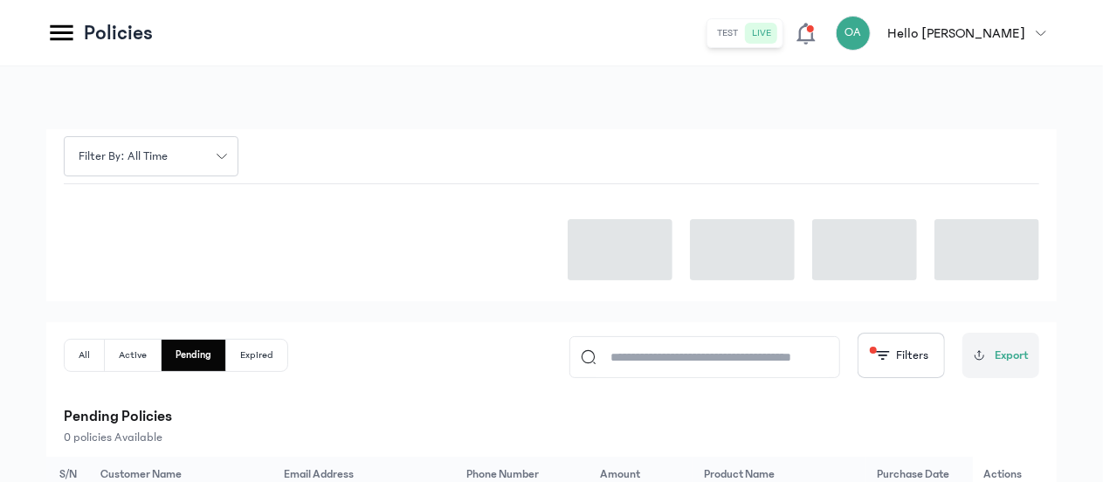
scroll to position [140, 0]
